Goal: Find specific page/section: Find specific page/section

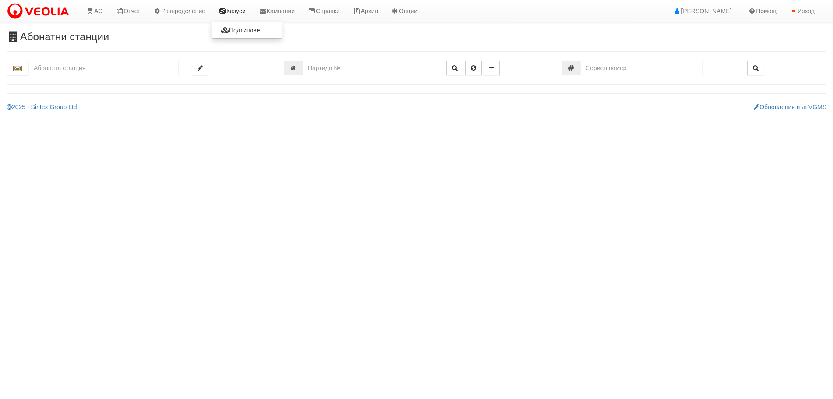
click at [240, 11] on link "Казуси" at bounding box center [232, 11] width 40 height 22
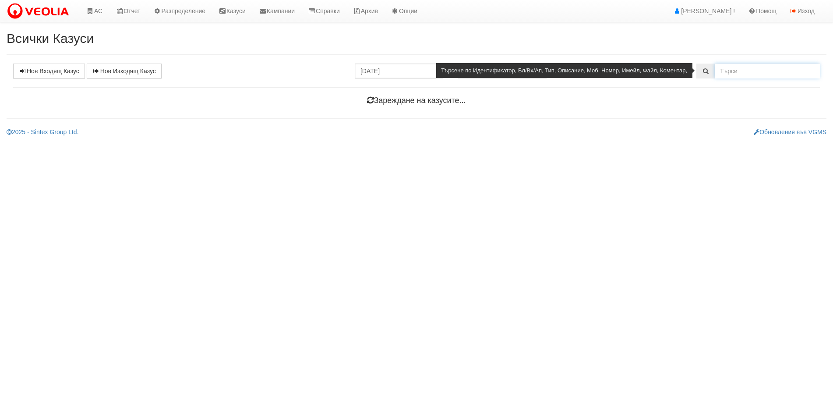
click at [780, 71] on input "text" at bounding box center [767, 71] width 105 height 15
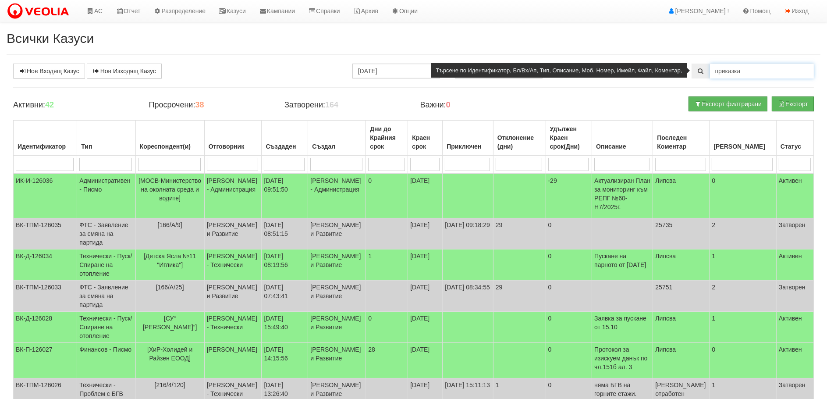
type input "приказка"
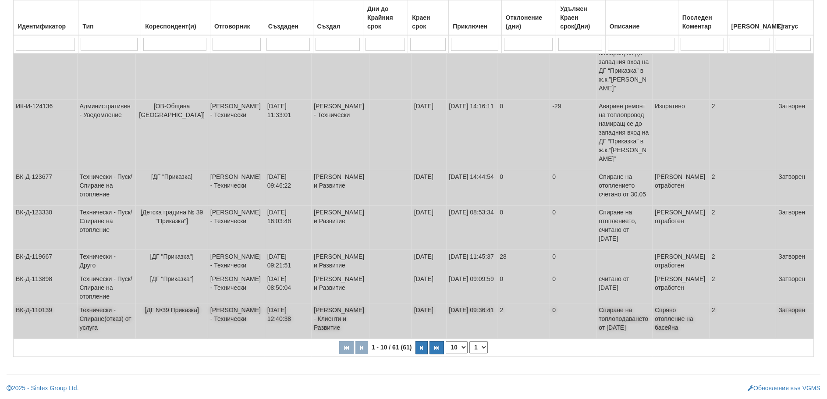
scroll to position [321, 0]
click at [454, 347] on select "10 20 30 40" at bounding box center [457, 347] width 22 height 12
select select "40"
click at [446, 353] on select "10 20 30 40" at bounding box center [457, 347] width 22 height 12
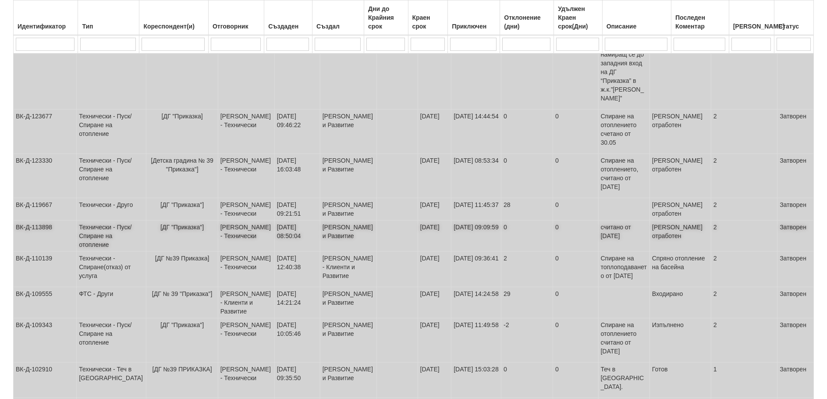
scroll to position [452, 0]
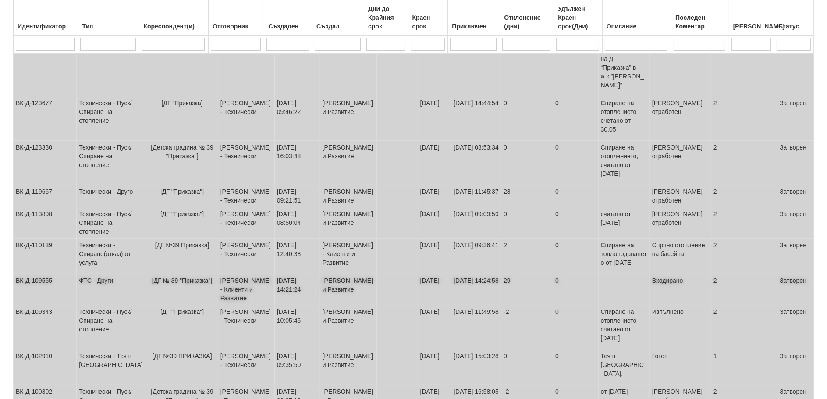
click at [91, 274] on td "ФТС - Други" at bounding box center [112, 289] width 70 height 31
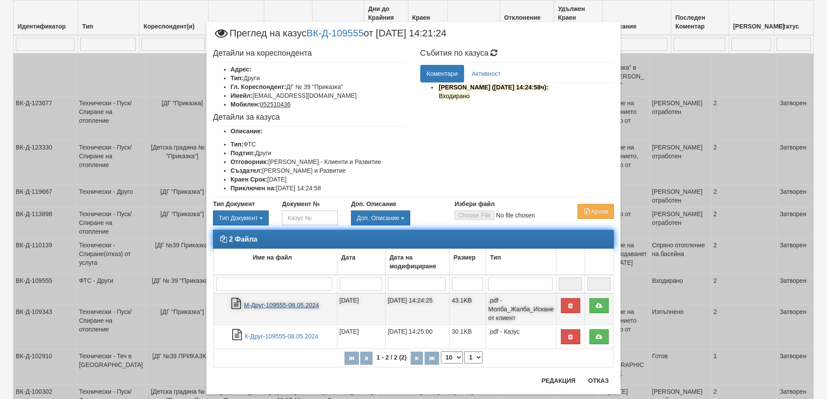
click at [255, 303] on link "М-Друг-109555-08.05.2024" at bounding box center [281, 304] width 75 height 7
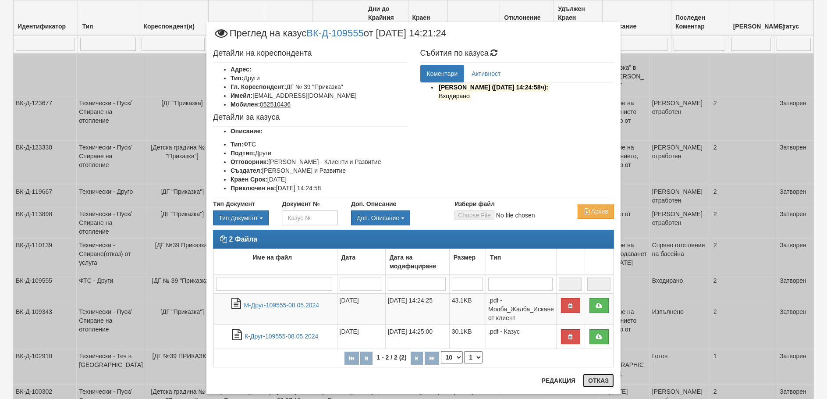
click at [598, 378] on button "Отказ" at bounding box center [598, 380] width 31 height 14
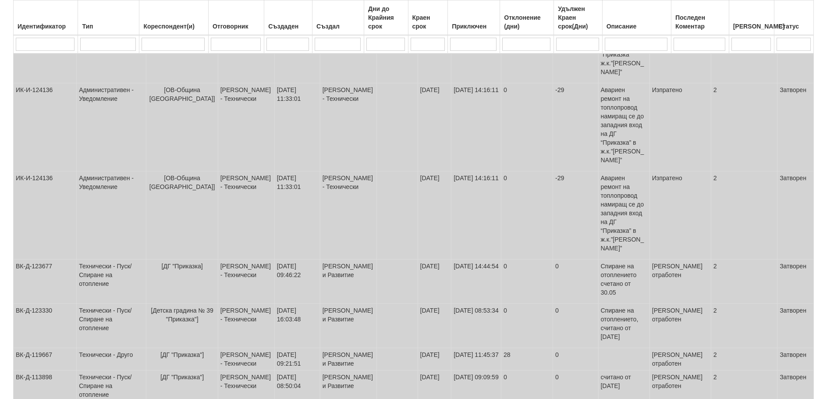
scroll to position [408, 0]
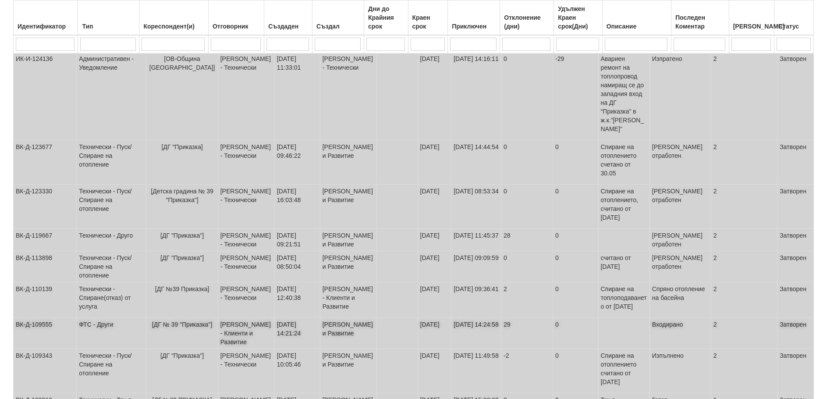
click at [176, 321] on span "[ДГ № 39 "Приказка"]" at bounding box center [182, 324] width 60 height 7
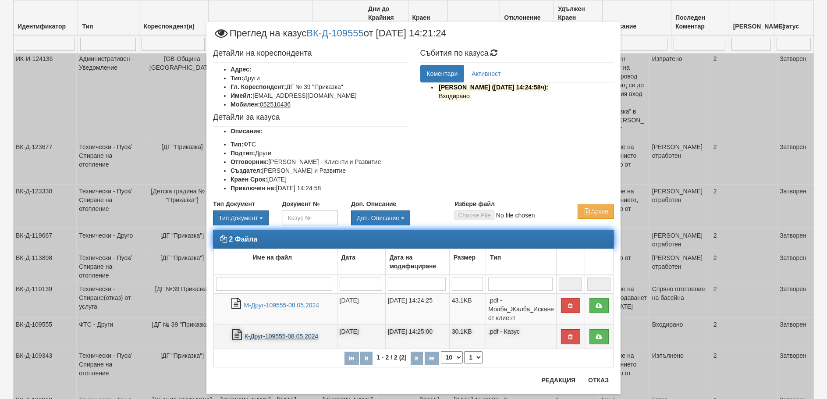
click at [260, 336] on link "К-Друг-109555-08.05.2024" at bounding box center [281, 336] width 74 height 7
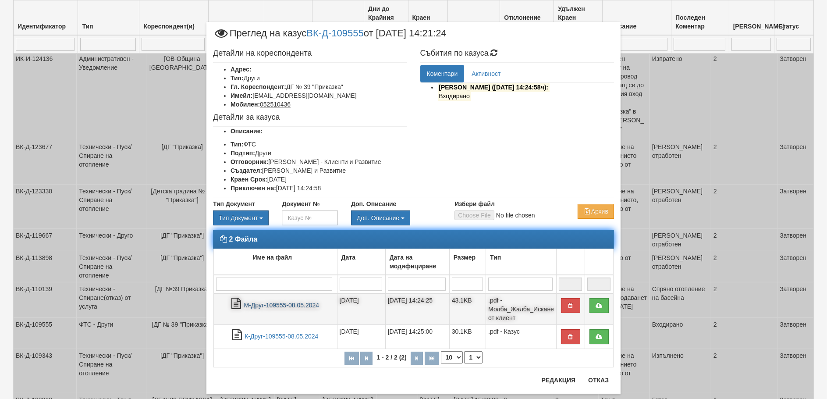
click at [269, 307] on link "М-Друг-109555-08.05.2024" at bounding box center [281, 304] width 75 height 7
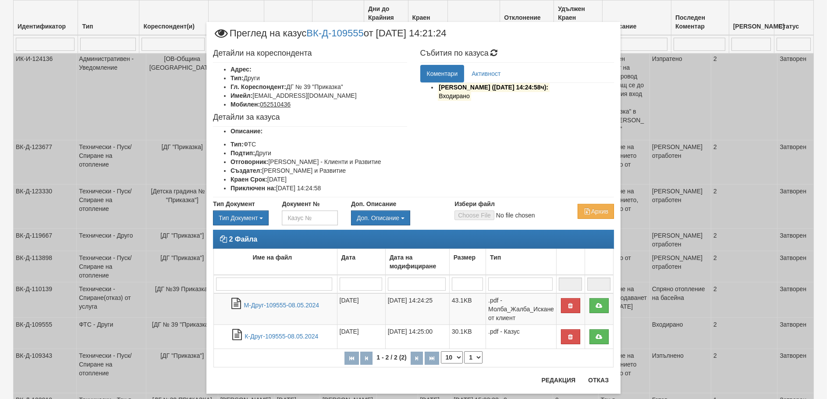
click at [560, 144] on div "Детайли на кореспондента Адрес: Тип: Други Гл. Кореспондент: ДГ № 39 "Приказка"…" at bounding box center [413, 121] width 414 height 152
click at [599, 381] on button "Отказ" at bounding box center [598, 380] width 31 height 14
